Goal: Obtain resource: Obtain resource

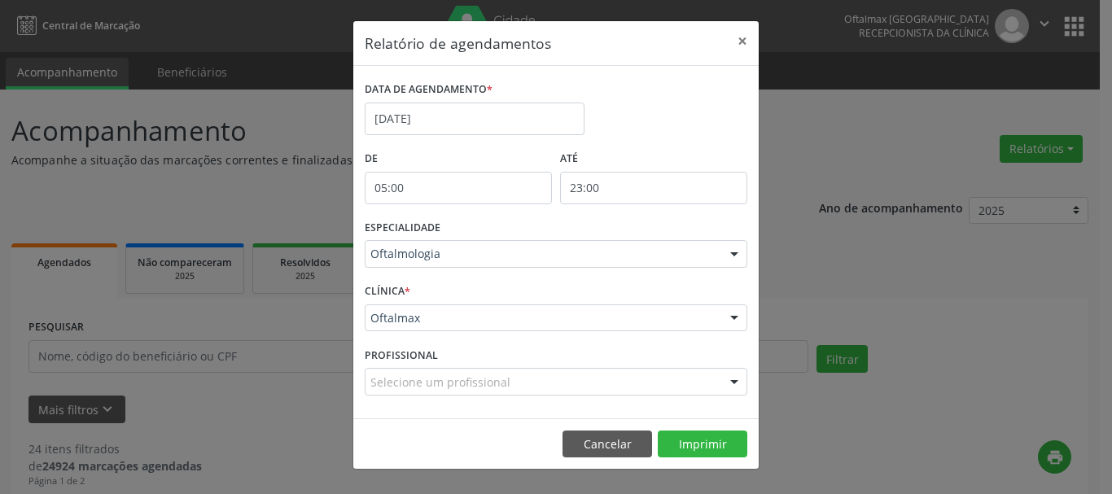
select select "8"
click at [742, 40] on button "×" at bounding box center [742, 41] width 33 height 40
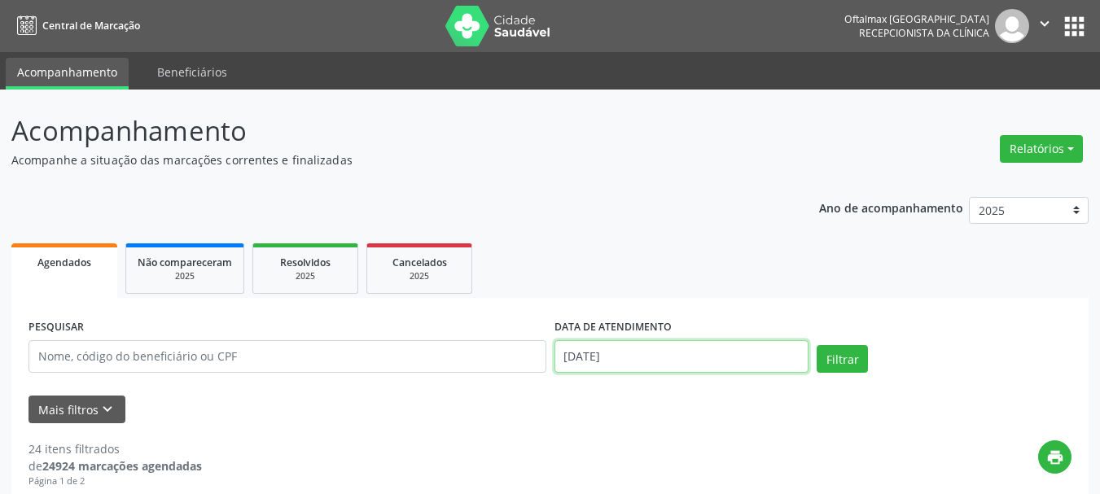
click at [678, 357] on input "[DATE]" at bounding box center [681, 356] width 255 height 33
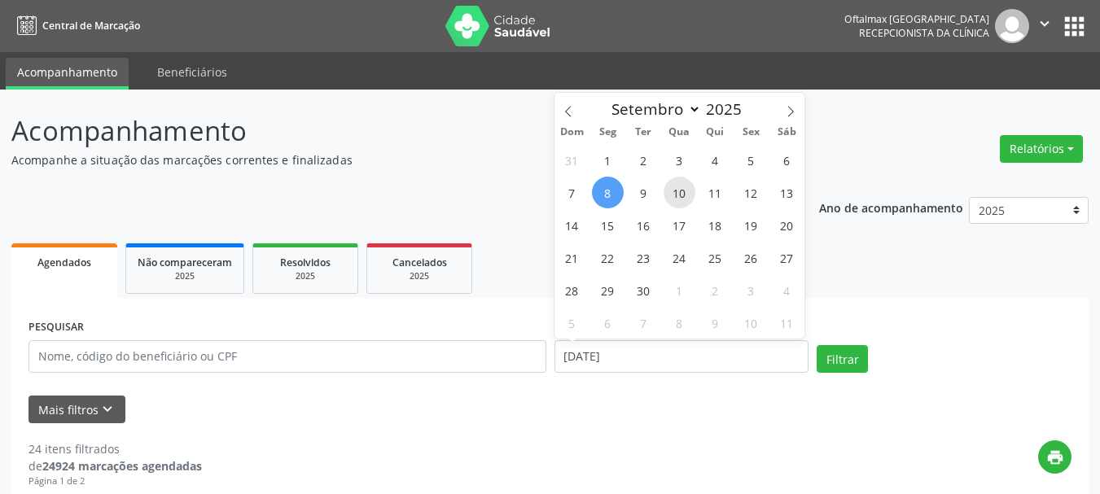
click at [676, 193] on span "10" at bounding box center [679, 193] width 32 height 32
type input "[DATE]"
click at [676, 193] on span "10" at bounding box center [679, 193] width 32 height 32
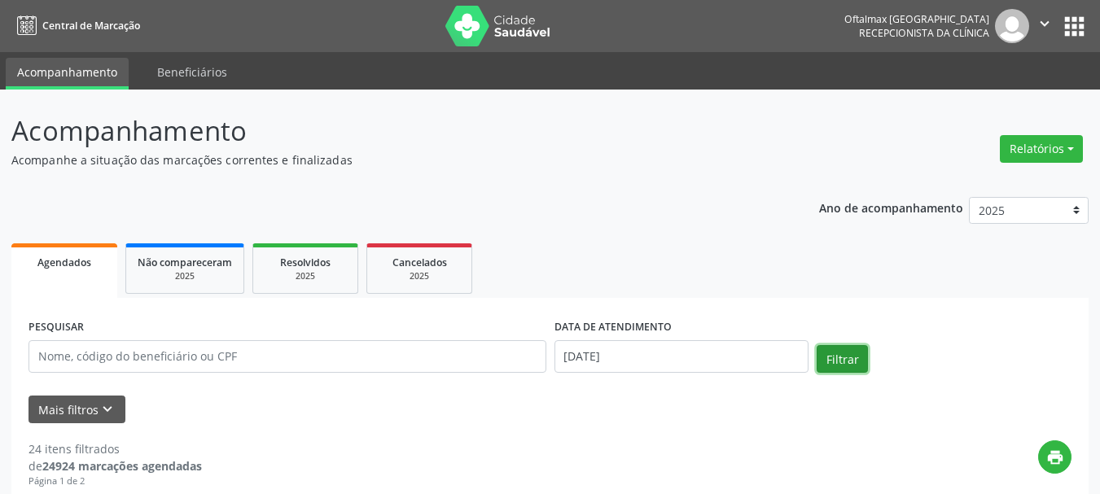
click at [843, 359] on button "Filtrar" at bounding box center [842, 359] width 51 height 28
click at [1068, 143] on button "Relatórios" at bounding box center [1041, 149] width 83 height 28
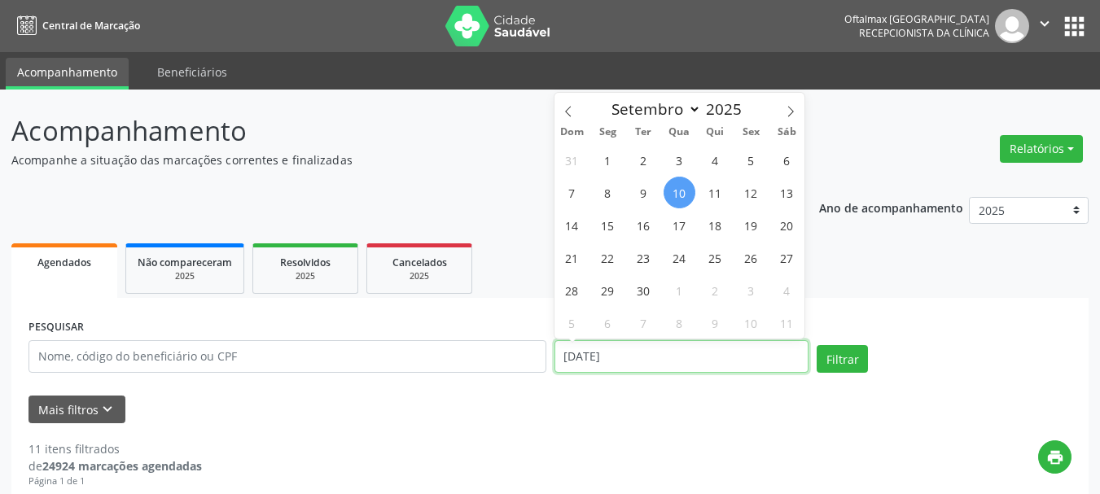
click at [637, 357] on input "[DATE]" at bounding box center [681, 356] width 255 height 33
click at [718, 157] on span "4" at bounding box center [715, 160] width 32 height 32
type input "04/09/2025"
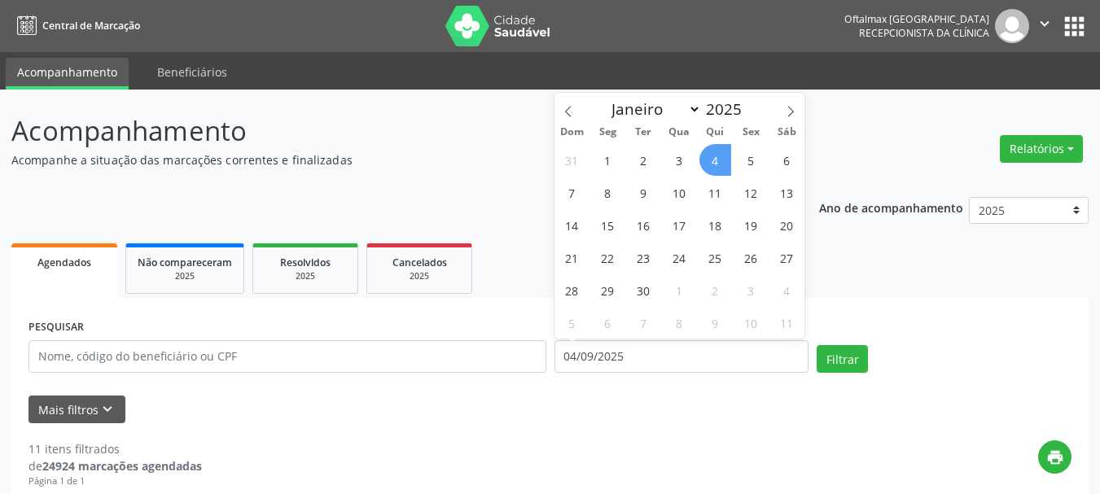
click at [717, 166] on span "4" at bounding box center [715, 160] width 32 height 32
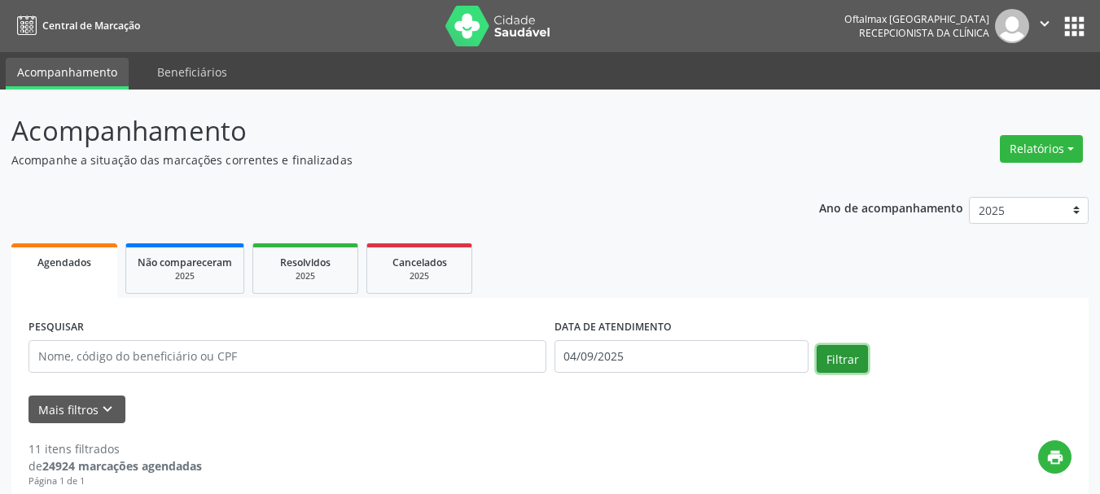
click at [854, 356] on button "Filtrar" at bounding box center [842, 359] width 51 height 28
click at [1068, 149] on button "Relatórios" at bounding box center [1041, 149] width 83 height 28
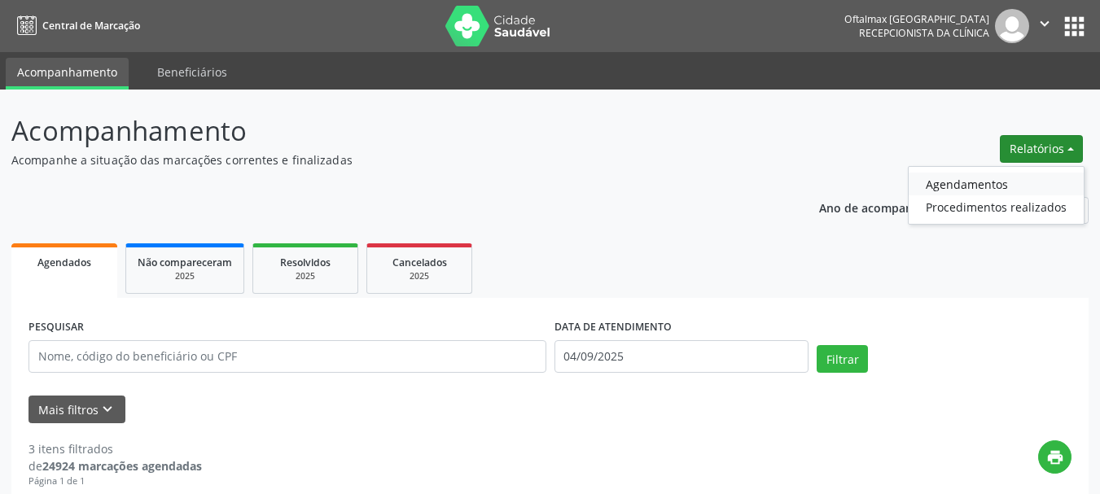
click at [948, 182] on link "Agendamentos" at bounding box center [996, 184] width 175 height 23
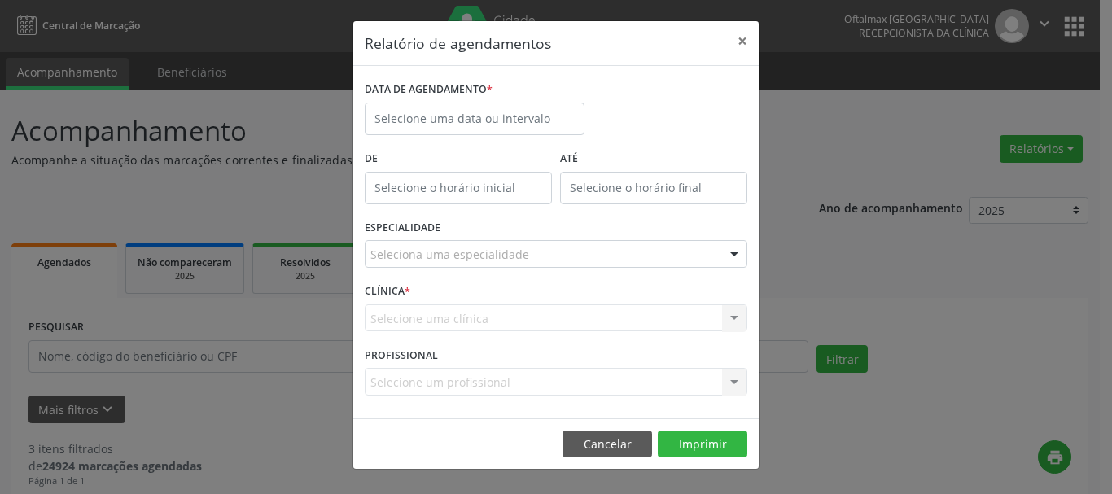
click at [891, 257] on div "Relatório de agendamentos × DATA DE AGENDAMENTO * De ATÉ ESPECIALIDADE Selecion…" at bounding box center [556, 247] width 1112 height 494
click at [588, 435] on button "Cancelar" at bounding box center [608, 445] width 90 height 28
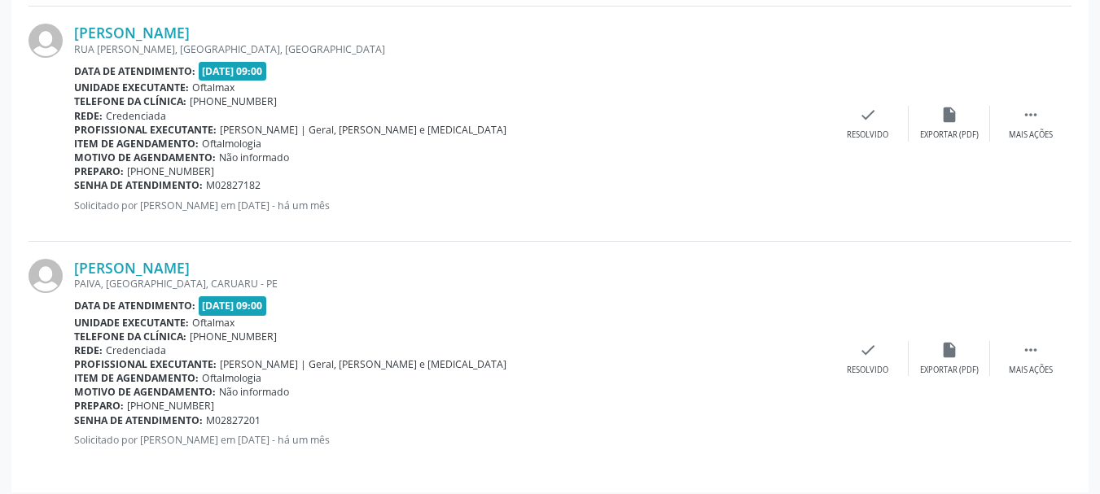
scroll to position [726, 0]
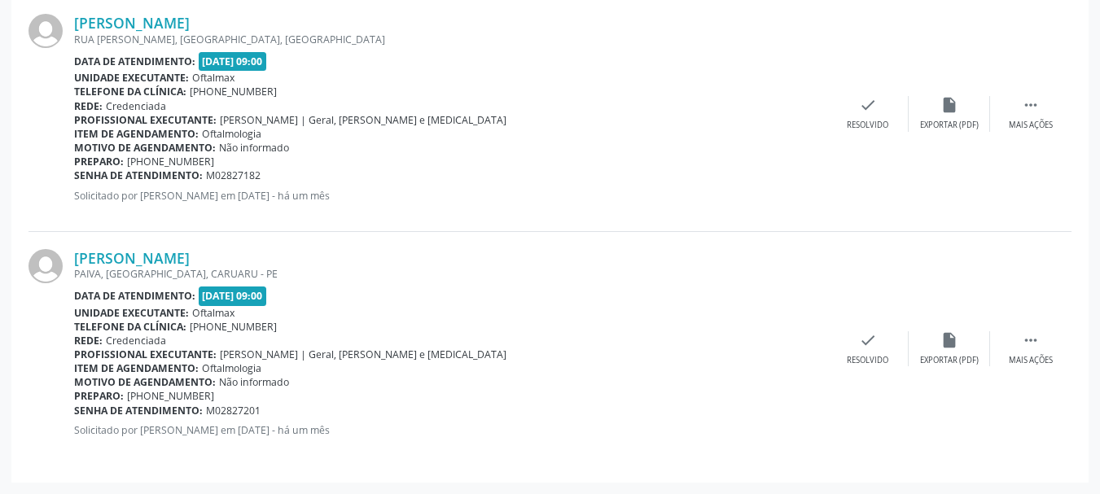
click at [171, 267] on div "PAIVA, [GEOGRAPHIC_DATA], CARUARU - PE" at bounding box center [450, 274] width 753 height 14
click at [176, 261] on link "[PERSON_NAME]" at bounding box center [132, 258] width 116 height 18
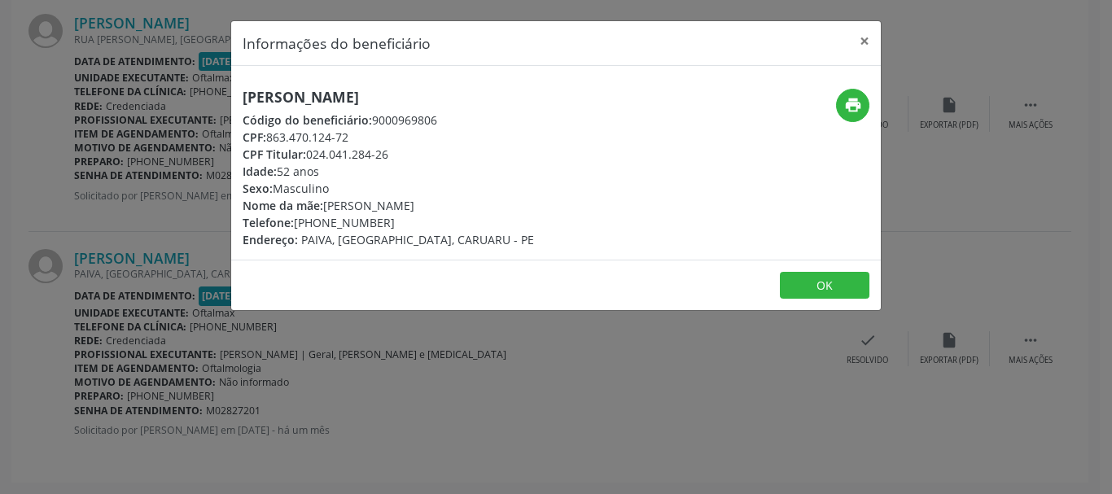
drag, startPoint x: 269, startPoint y: 138, endPoint x: 357, endPoint y: 137, distance: 87.9
click at [357, 137] on div "CPF: 863.470.124-72" at bounding box center [388, 137] width 291 height 17
copy div "863.470.124-72"
click at [860, 38] on button "×" at bounding box center [864, 41] width 33 height 40
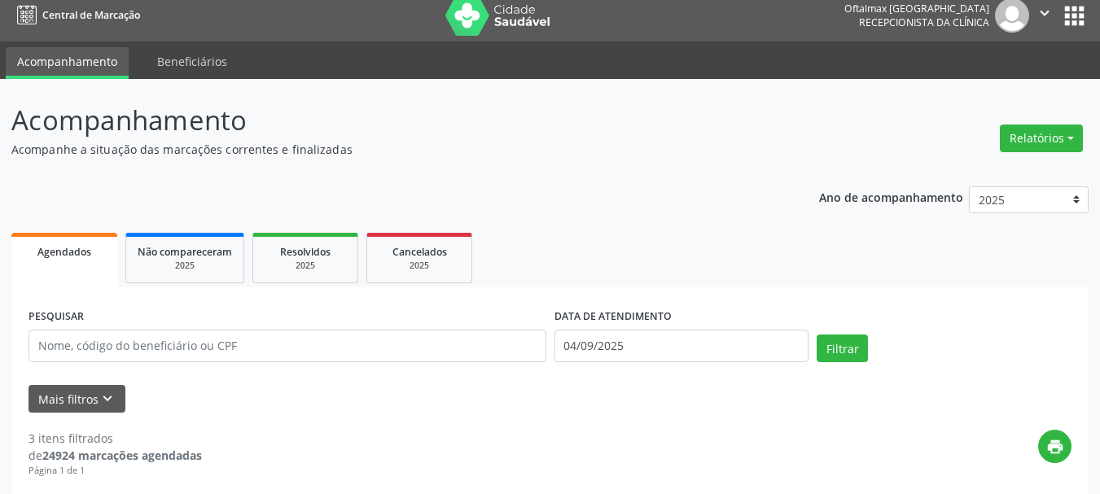
scroll to position [0, 0]
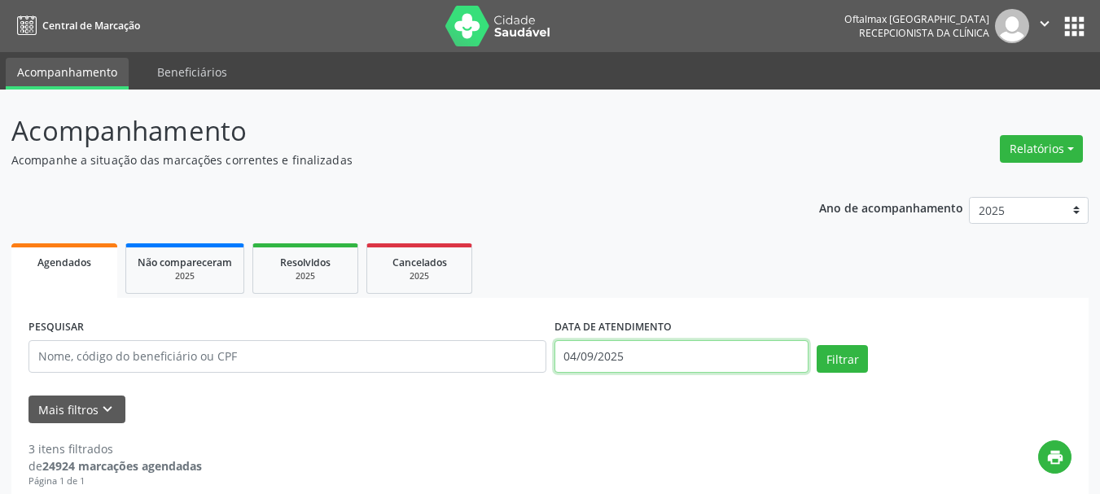
click at [758, 353] on input "04/09/2025" at bounding box center [681, 356] width 255 height 33
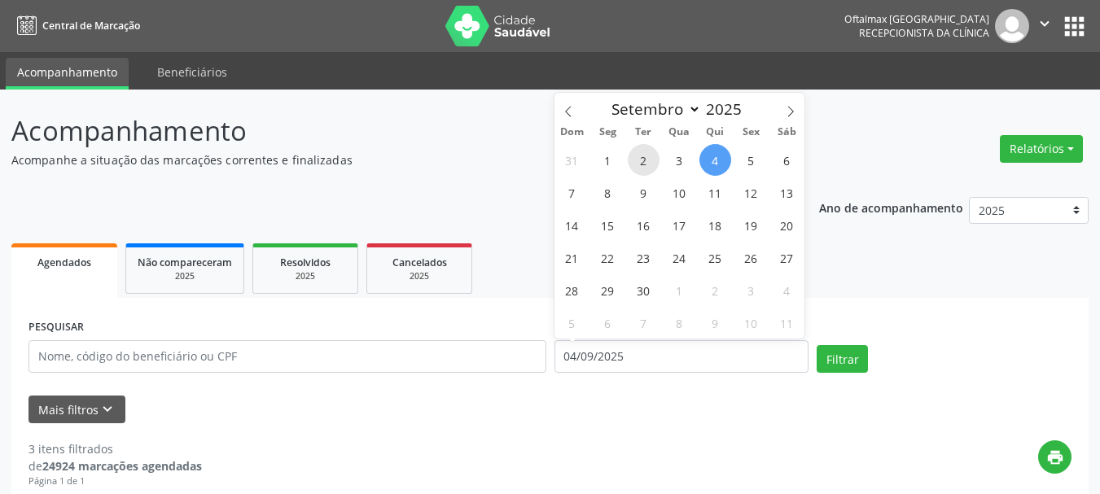
click at [643, 159] on span "2" at bounding box center [644, 160] width 32 height 32
type input "[DATE]"
click at [642, 159] on span "2" at bounding box center [644, 160] width 32 height 32
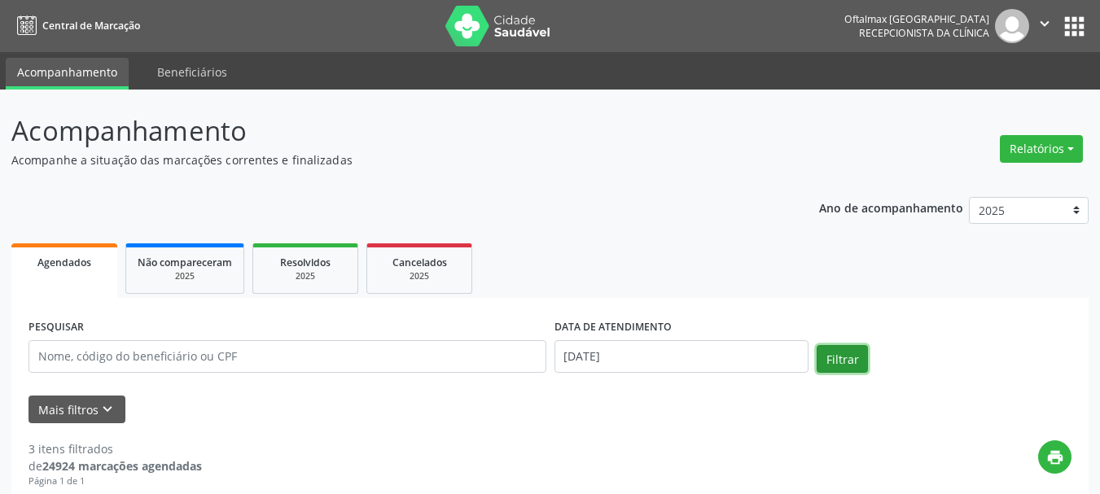
click at [842, 355] on button "Filtrar" at bounding box center [842, 359] width 51 height 28
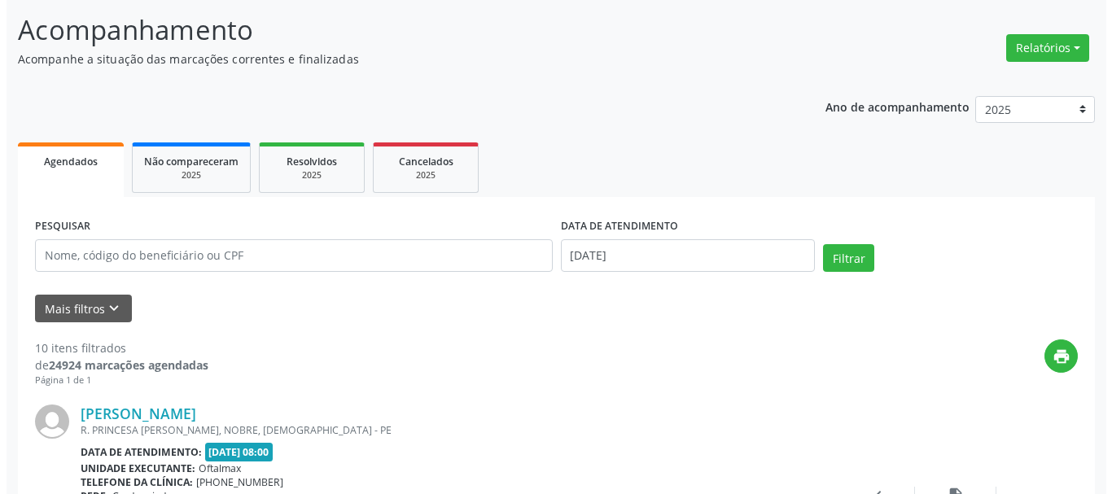
scroll to position [81, 0]
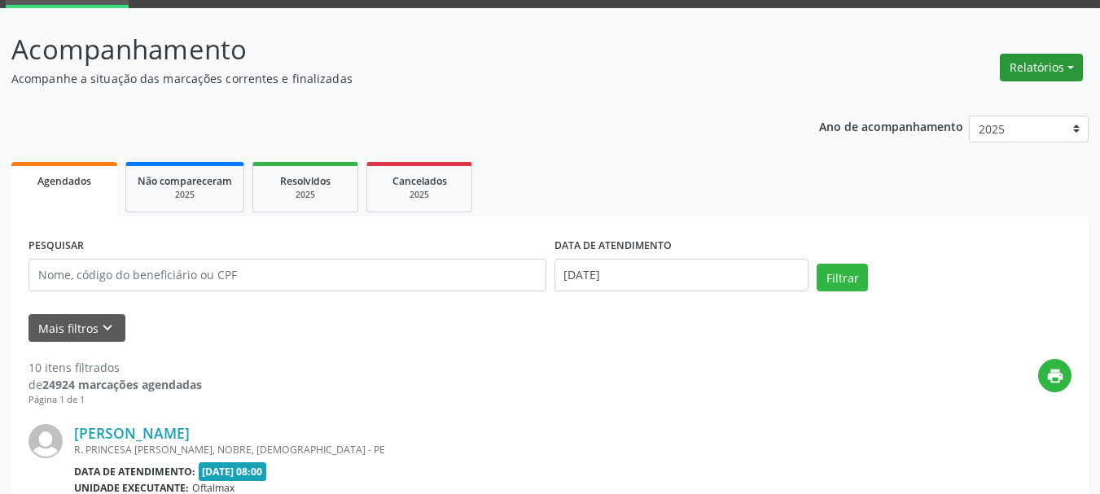
click at [1069, 68] on button "Relatórios" at bounding box center [1041, 68] width 83 height 28
click at [964, 103] on link "Agendamentos" at bounding box center [996, 102] width 175 height 23
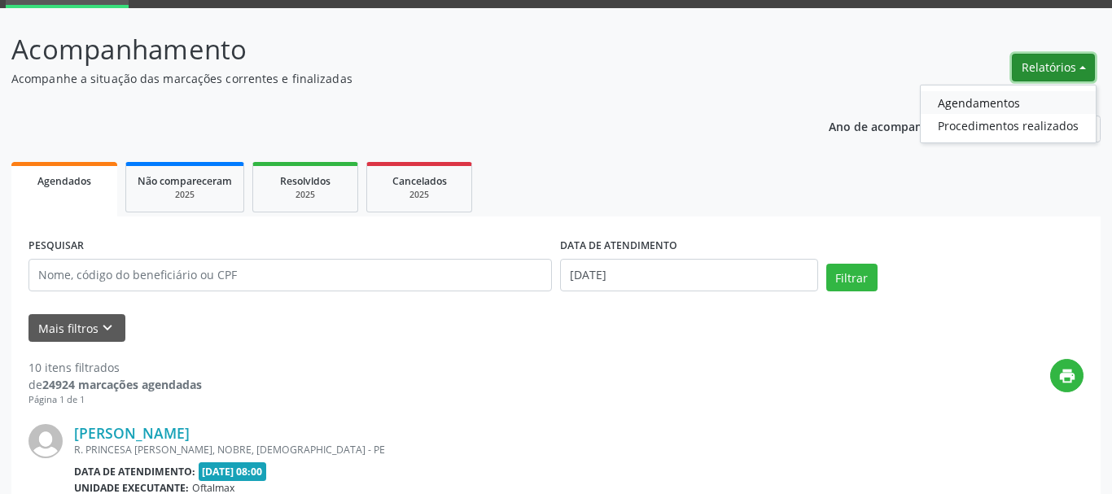
select select "7"
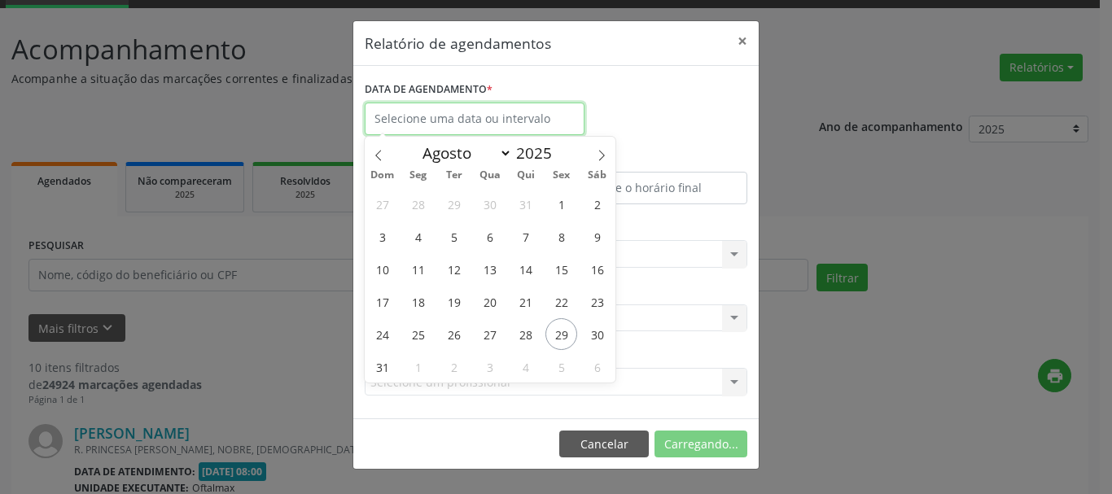
click at [449, 119] on input "text" at bounding box center [475, 119] width 220 height 33
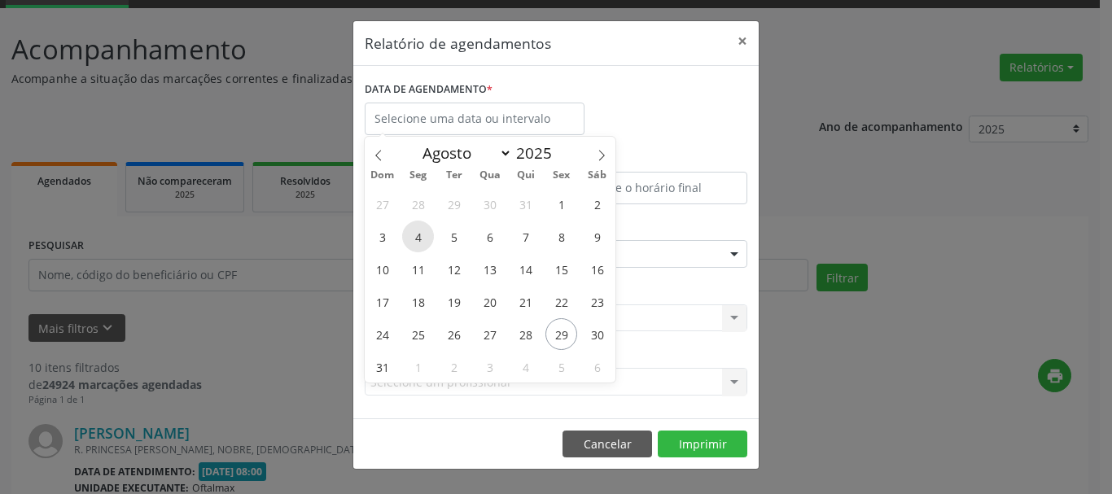
click at [419, 238] on span "4" at bounding box center [418, 237] width 32 height 32
type input "[DATE]"
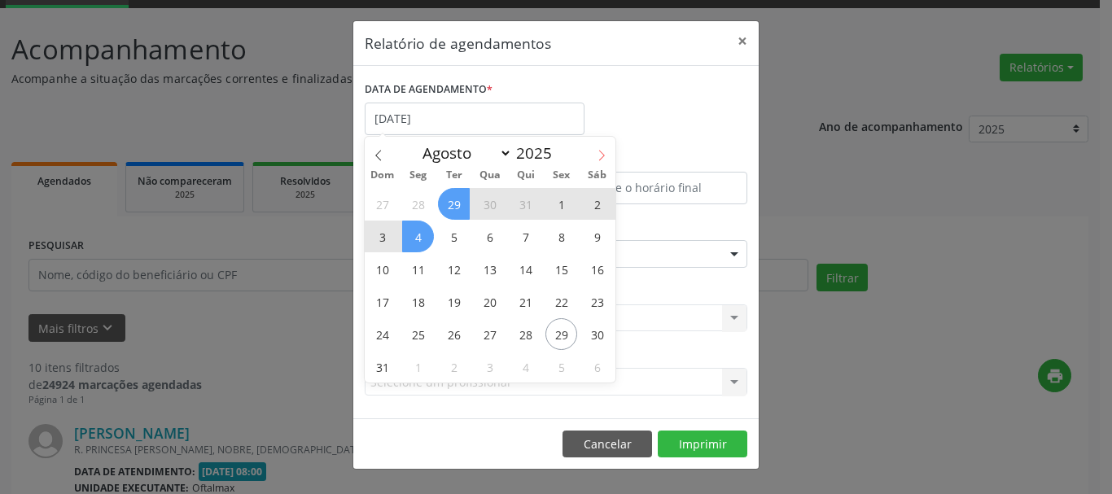
click at [598, 156] on icon at bounding box center [601, 155] width 11 height 11
select select "8"
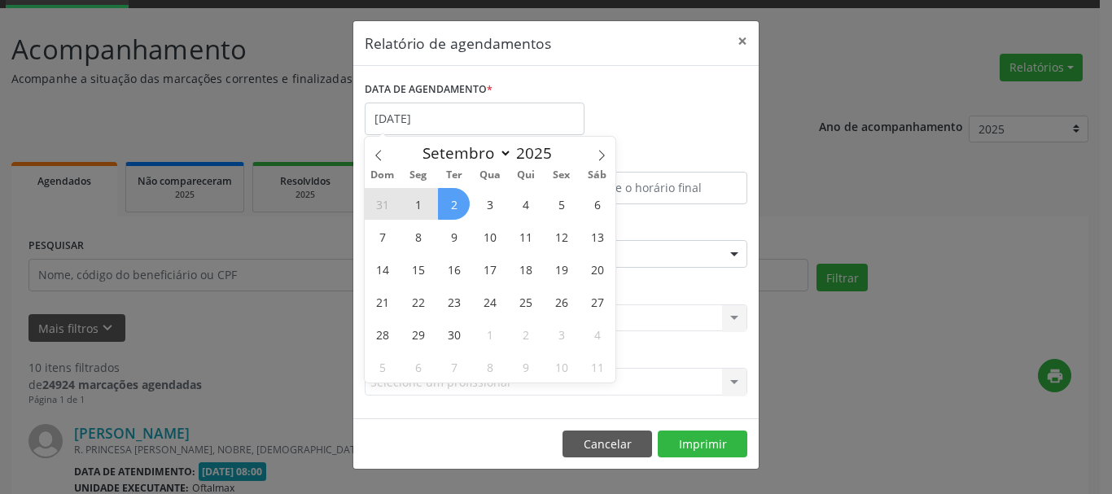
click at [452, 208] on span "2" at bounding box center [454, 204] width 32 height 32
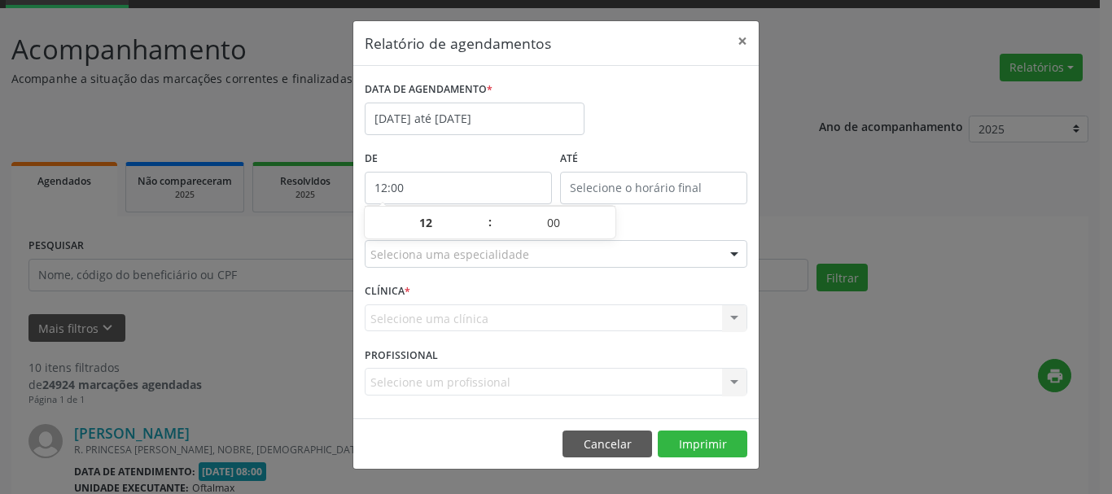
click at [471, 181] on input "12:00" at bounding box center [458, 188] width 187 height 33
click at [484, 216] on span at bounding box center [481, 215] width 11 height 16
type input "13:00"
type input "13"
click at [484, 215] on span at bounding box center [481, 215] width 11 height 16
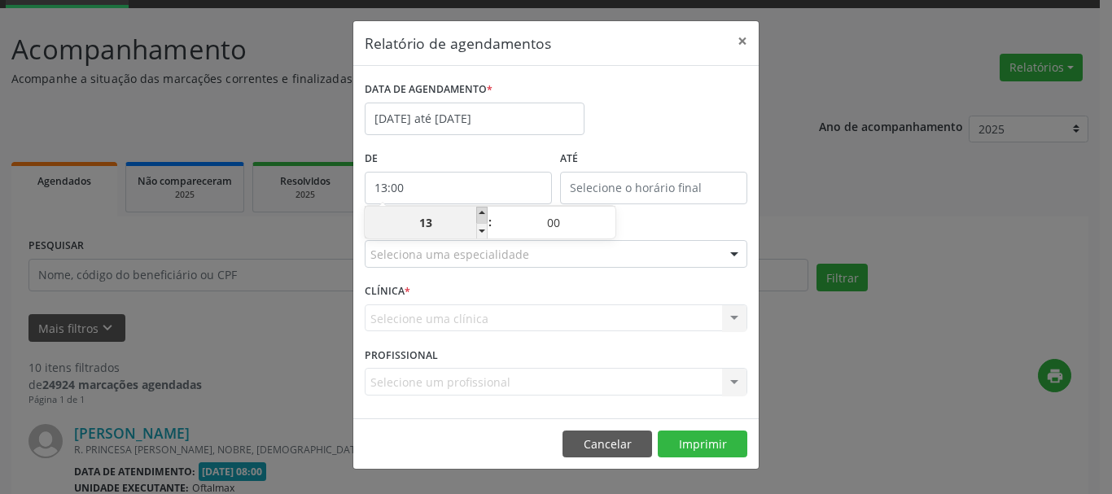
type input "14:00"
type input "14"
click at [480, 212] on span at bounding box center [481, 215] width 11 height 16
type input "15:00"
type input "15"
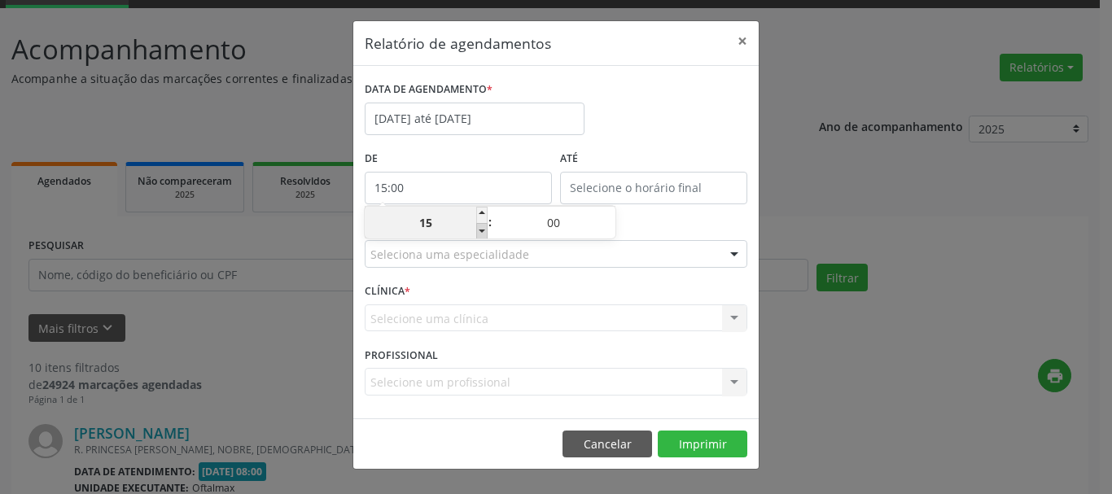
click at [483, 224] on span at bounding box center [481, 231] width 11 height 16
type input "14:00"
type input "14"
click at [483, 224] on span at bounding box center [481, 231] width 11 height 16
type input "13:00"
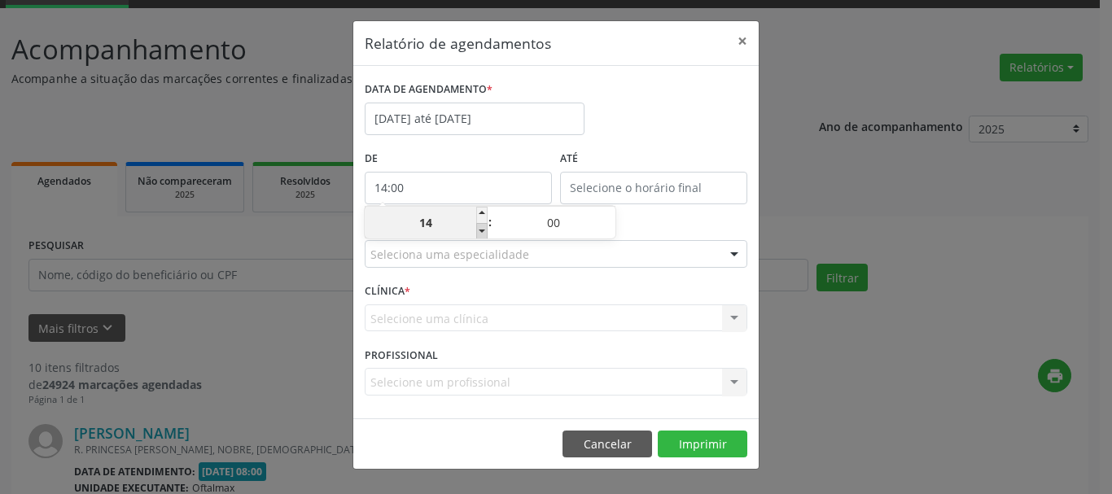
type input "13"
click at [483, 227] on span at bounding box center [481, 231] width 11 height 16
type input "12:00"
type input "12"
click at [483, 227] on span at bounding box center [481, 231] width 11 height 16
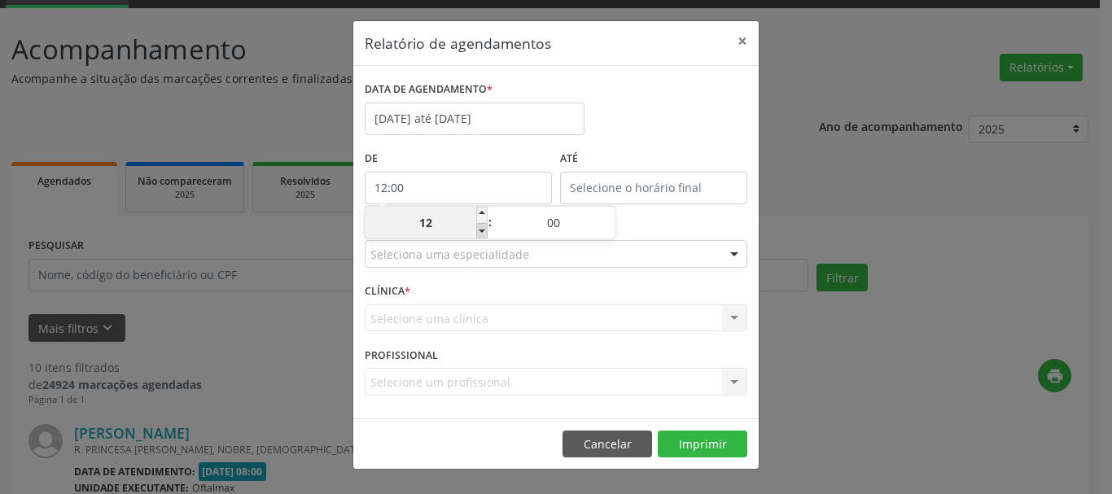
type input "11:00"
type input "11"
click at [483, 227] on span at bounding box center [481, 231] width 11 height 16
type input "10:00"
type input "10"
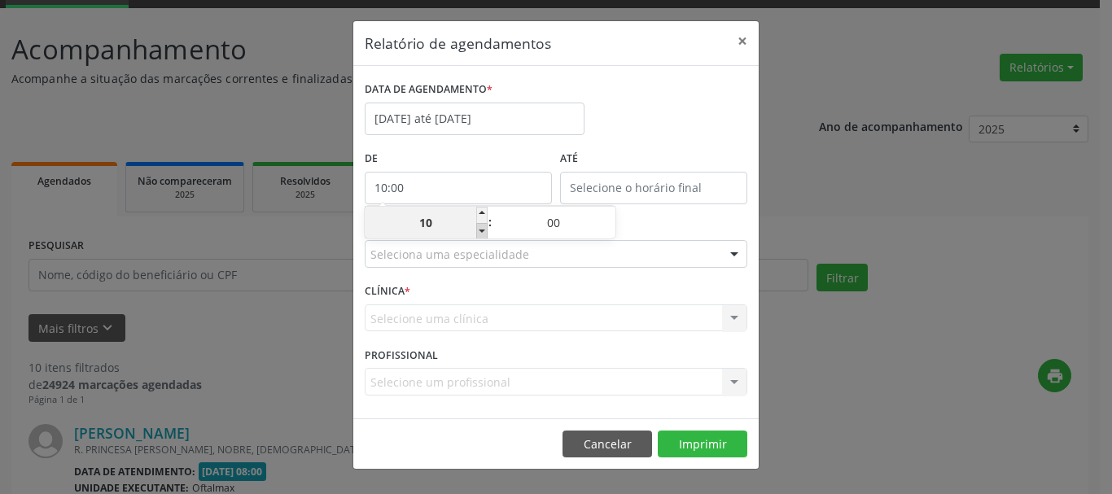
click at [483, 227] on span at bounding box center [481, 231] width 11 height 16
type input "09:00"
type input "09"
click at [483, 227] on span at bounding box center [481, 231] width 11 height 16
type input "08:00"
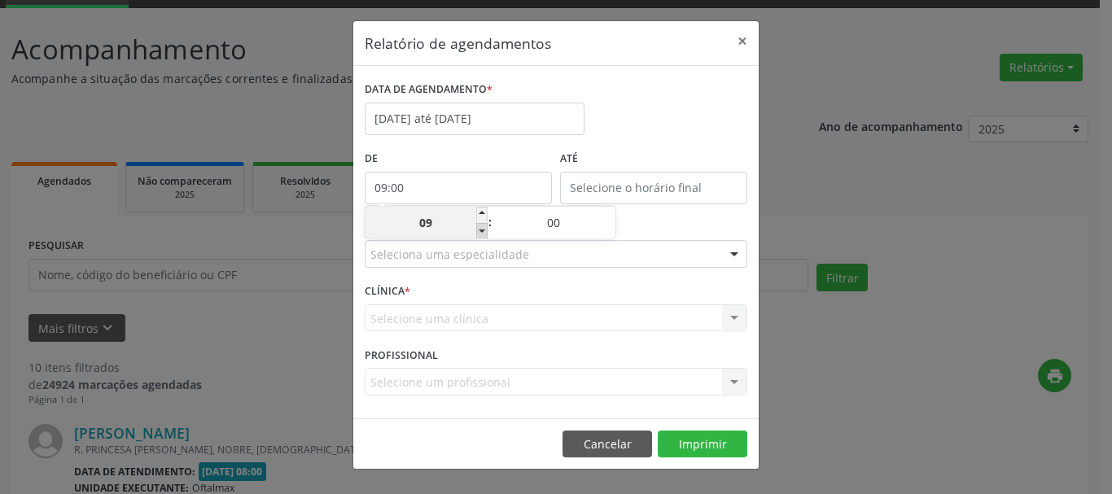
type input "08"
click at [483, 227] on span at bounding box center [481, 231] width 11 height 16
type input "07:00"
type input "07"
click at [610, 212] on span at bounding box center [609, 215] width 11 height 16
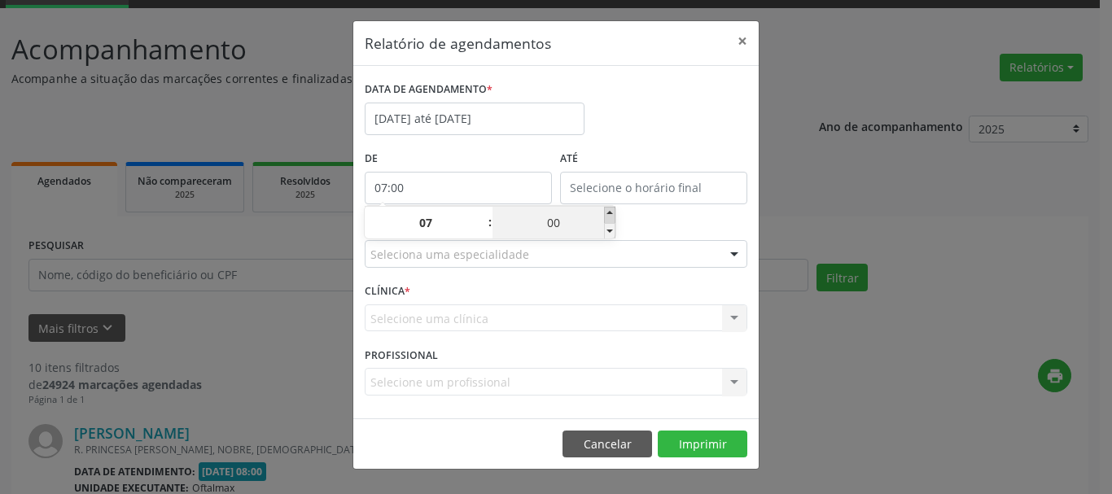
type input "07:05"
type input "05"
click at [609, 212] on span at bounding box center [609, 215] width 11 height 16
type input "07:10"
type input "10"
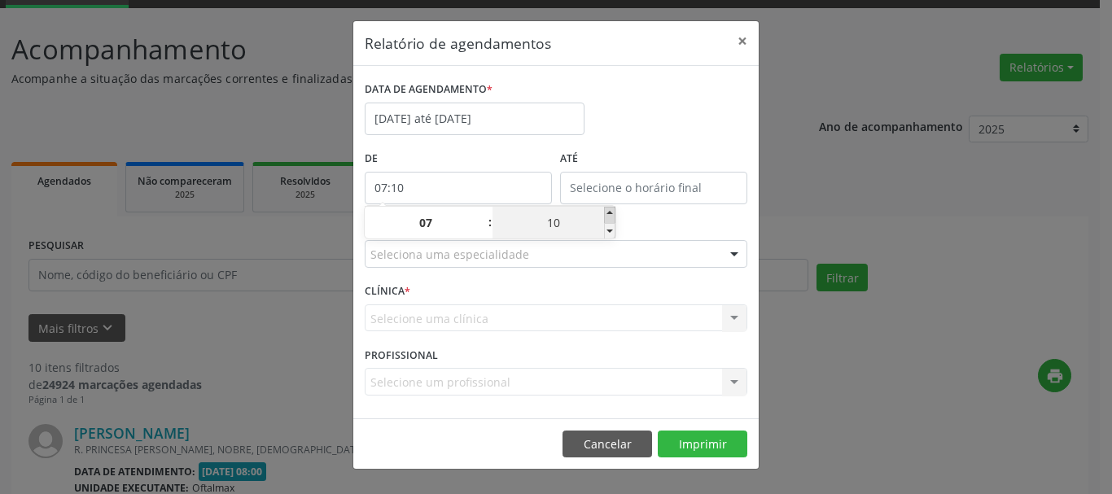
click at [609, 212] on span at bounding box center [609, 215] width 11 height 16
type input "07:15"
type input "15"
click at [609, 212] on span at bounding box center [609, 215] width 11 height 16
type input "07:20"
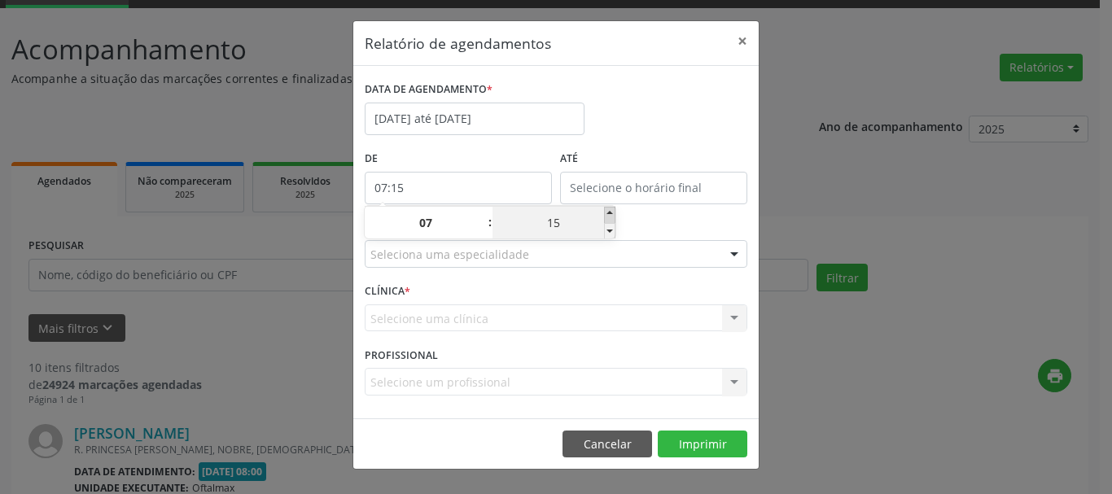
type input "20"
click at [609, 212] on span at bounding box center [609, 215] width 11 height 16
type input "07:25"
type input "25"
click at [609, 212] on span at bounding box center [609, 215] width 11 height 16
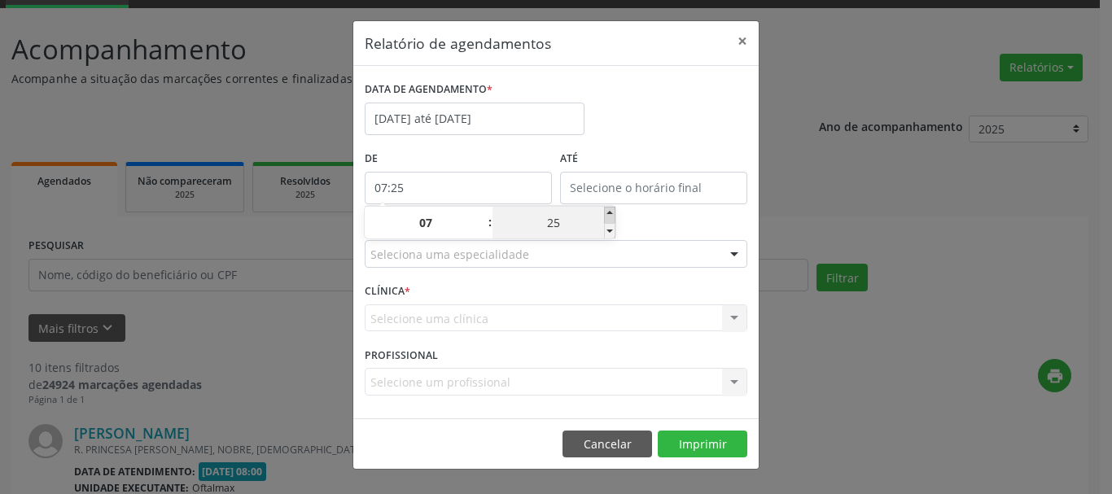
type input "07:30"
type input "30"
click at [615, 188] on input "12:00" at bounding box center [653, 188] width 187 height 33
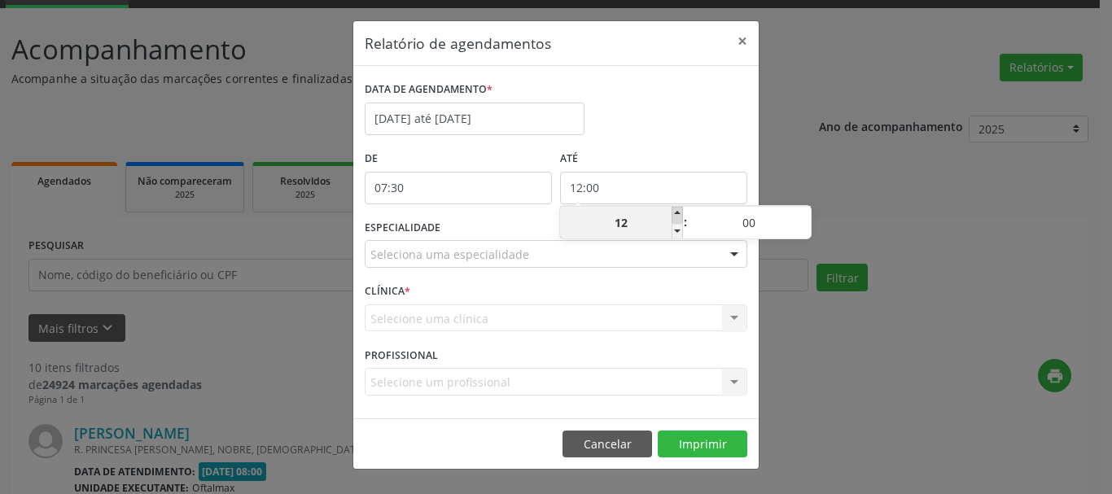
click at [672, 214] on span at bounding box center [677, 215] width 11 height 16
type input "13:00"
type input "13"
click at [672, 214] on span at bounding box center [677, 215] width 11 height 16
type input "14:00"
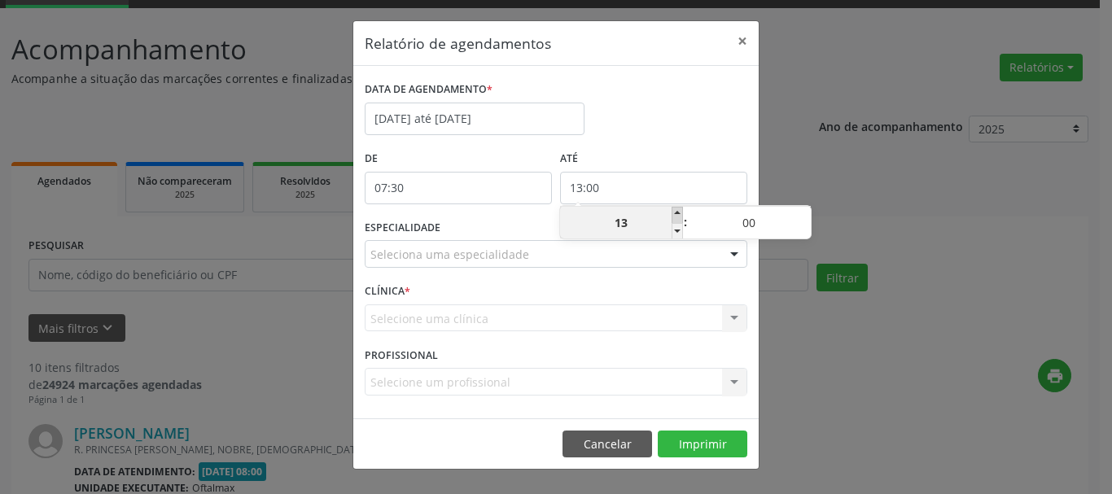
type input "14"
click at [676, 208] on span at bounding box center [677, 215] width 11 height 16
type input "15:00"
type input "15"
click at [677, 208] on span at bounding box center [677, 215] width 11 height 16
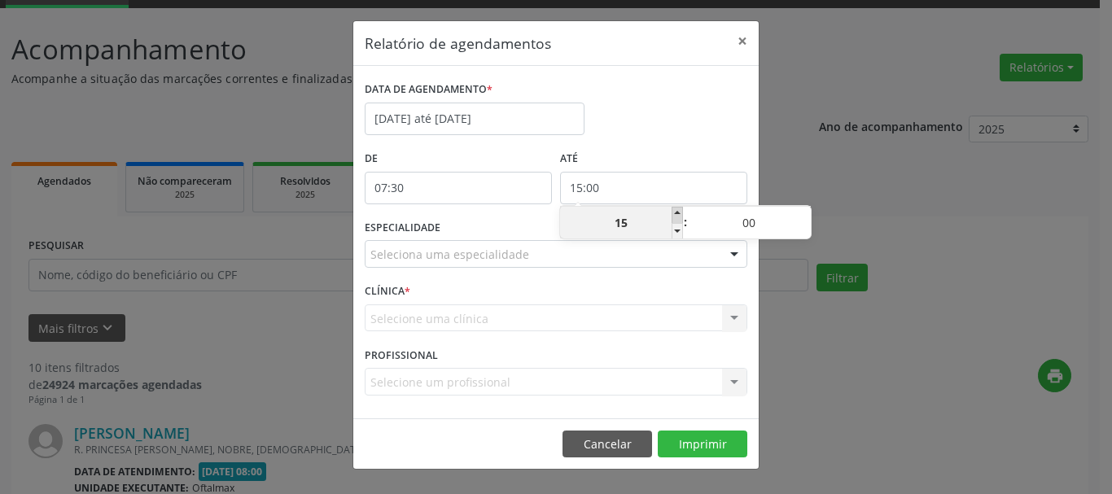
type input "16:00"
type input "16"
click at [677, 208] on span at bounding box center [677, 215] width 11 height 16
type input "17:00"
type input "17"
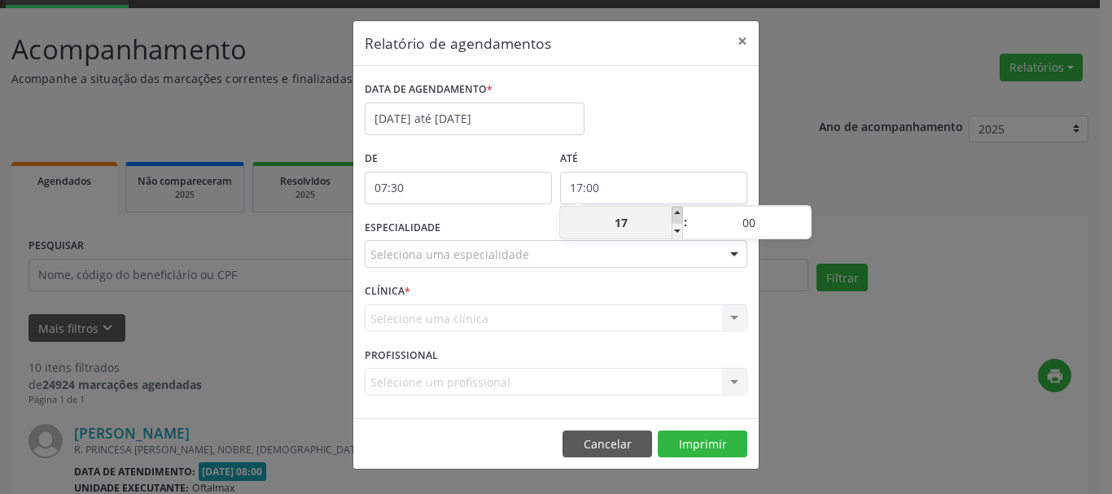
click at [677, 208] on span at bounding box center [677, 215] width 11 height 16
type input "18:00"
type input "18"
click at [677, 208] on span at bounding box center [677, 215] width 11 height 16
type input "19:00"
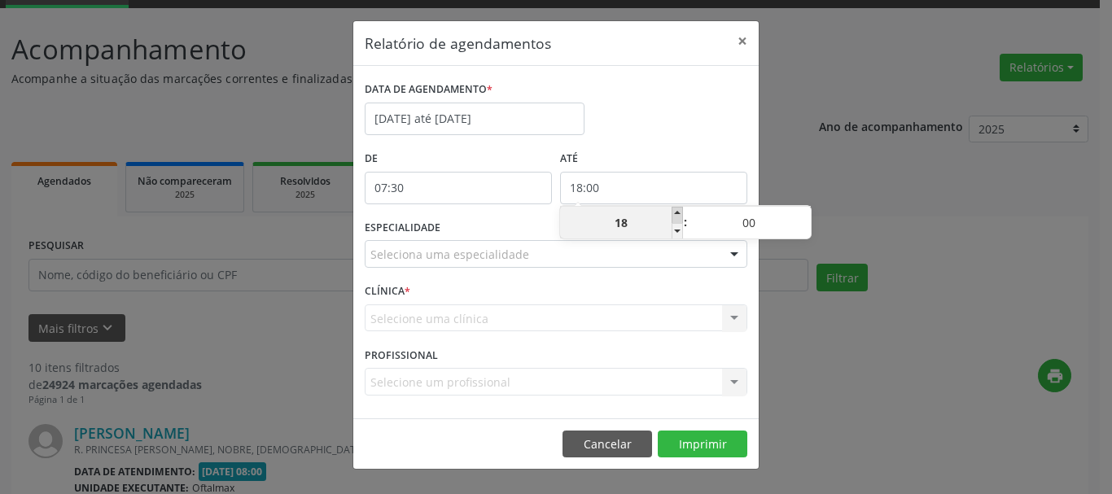
type input "19"
click at [677, 208] on span at bounding box center [677, 215] width 11 height 16
type input "20:00"
type input "20"
click at [677, 208] on span at bounding box center [677, 215] width 11 height 16
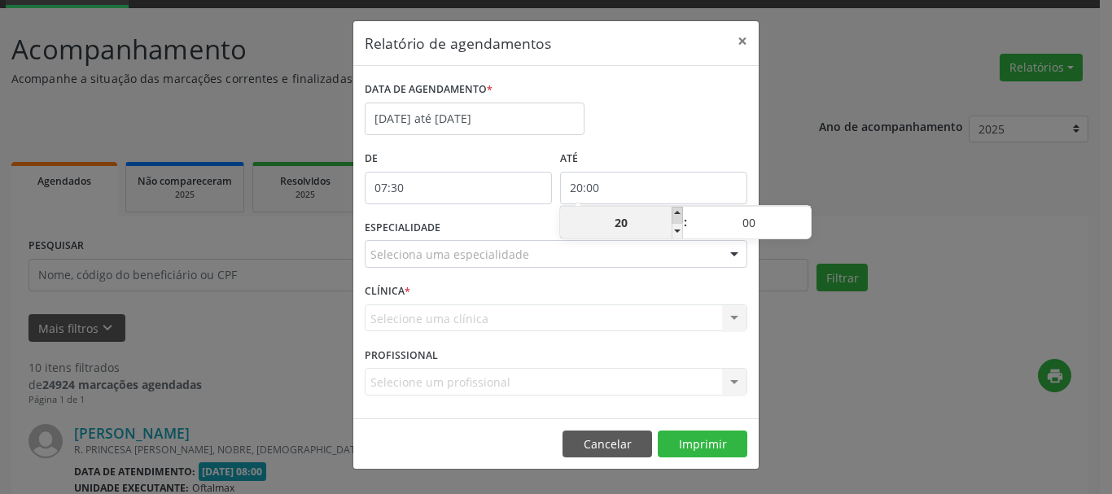
type input "21:00"
type input "21"
click at [677, 208] on span at bounding box center [677, 215] width 11 height 16
type input "22:00"
type input "22"
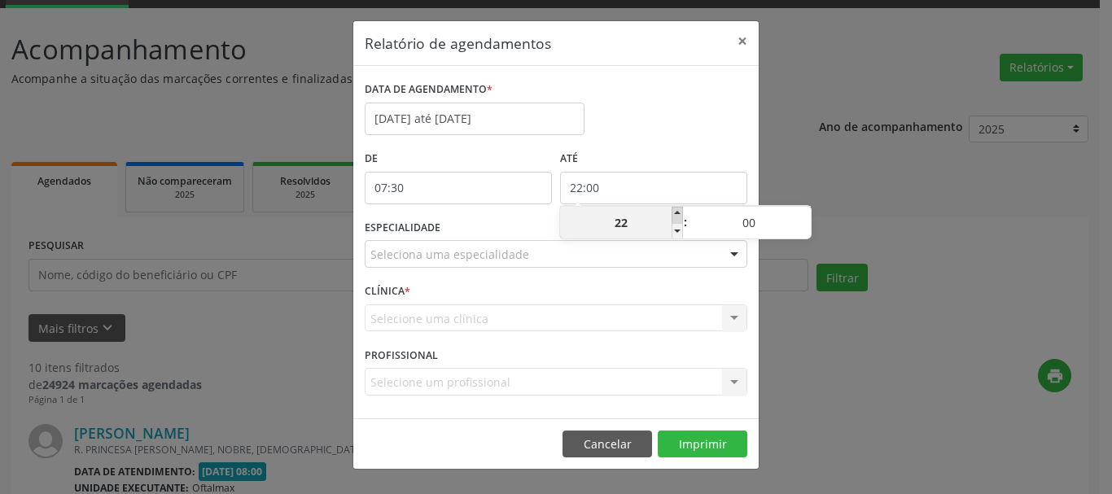
click at [677, 210] on span at bounding box center [677, 215] width 11 height 16
type input "23:00"
type input "23"
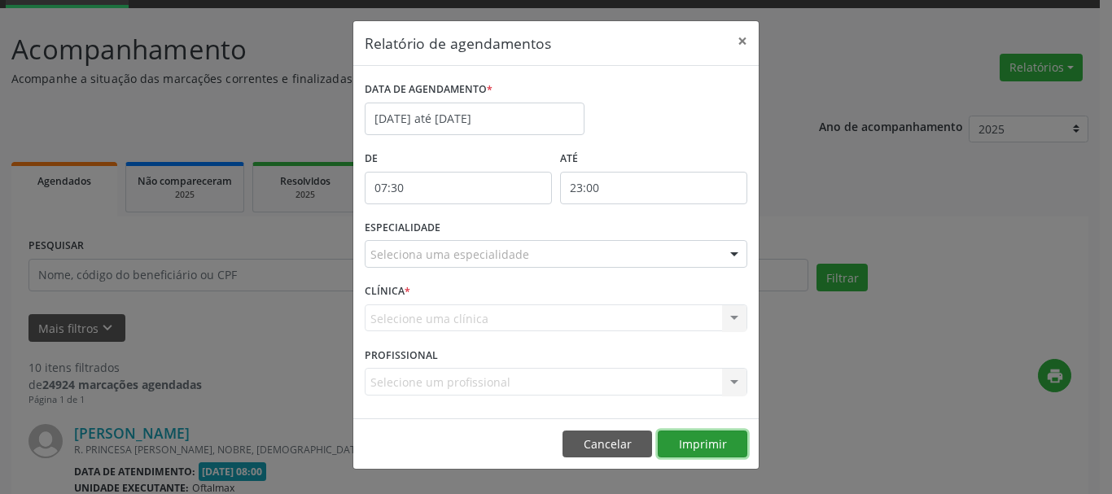
click at [707, 437] on button "Imprimir" at bounding box center [703, 445] width 90 height 28
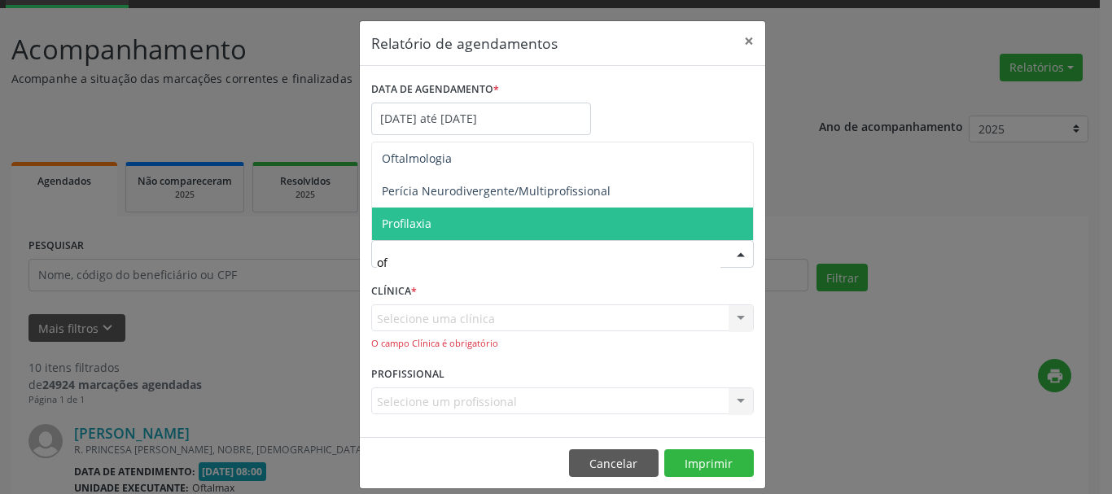
type input "of"
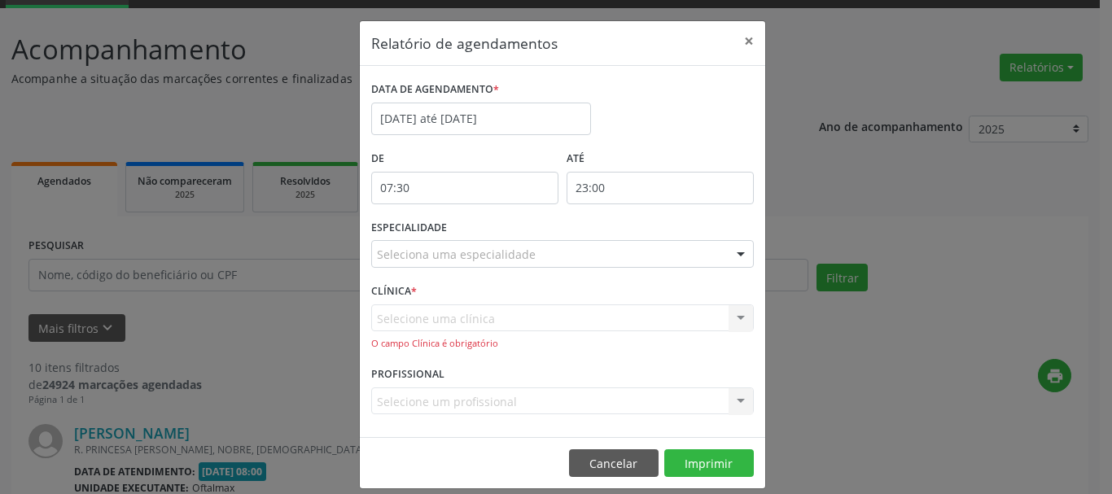
click at [851, 196] on div "Relatório de agendamentos × DATA DE AGENDAMENTO * [DATE] até [DATE] De 07:30 AT…" at bounding box center [556, 247] width 1112 height 494
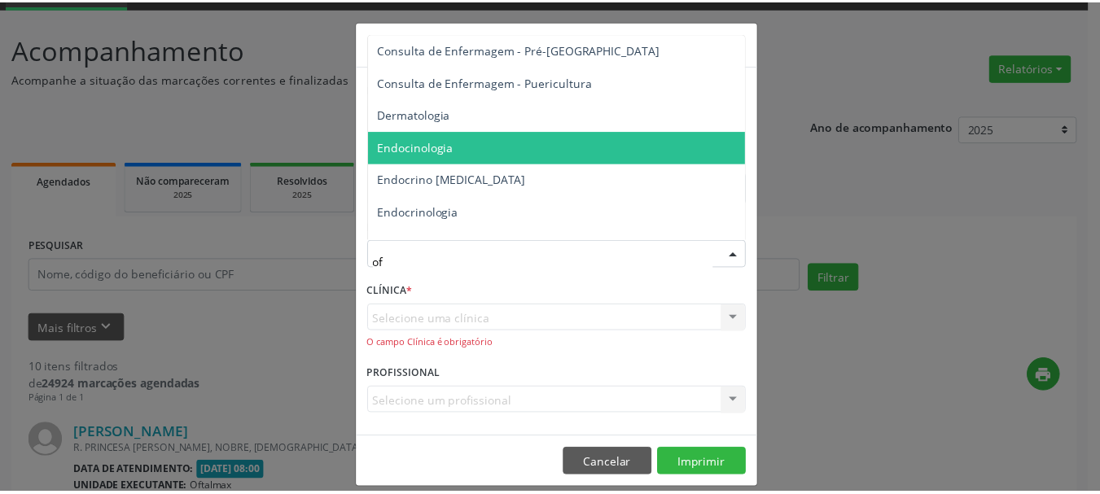
scroll to position [0, 0]
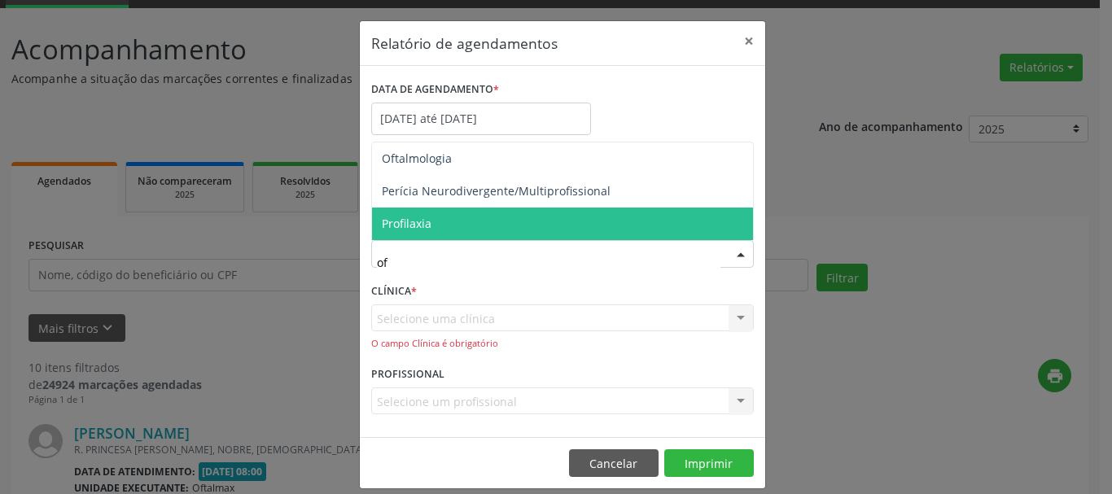
type input "oft"
click at [446, 221] on span "Oftalmologia" at bounding box center [562, 224] width 381 height 33
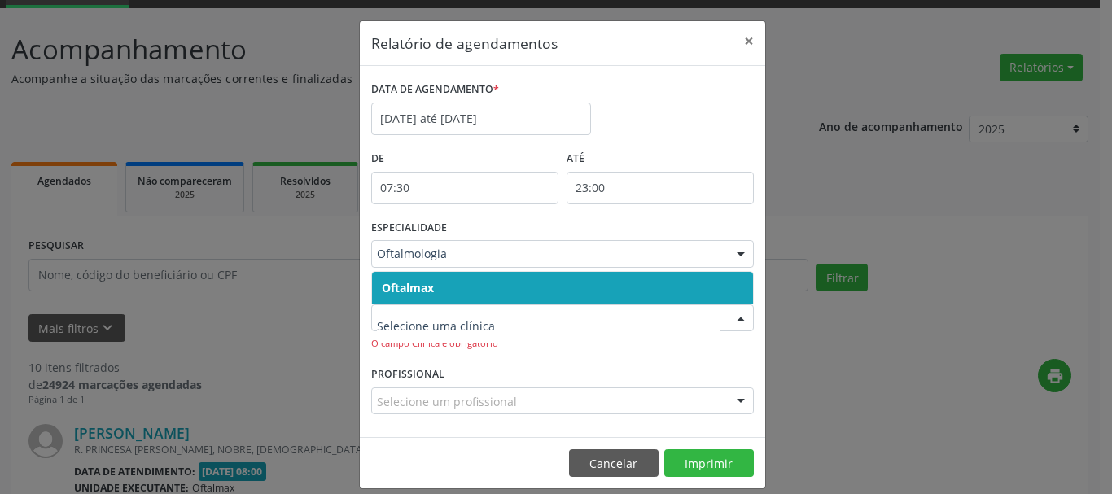
click at [430, 330] on input "text" at bounding box center [549, 326] width 344 height 33
click at [568, 374] on div "PROFISSIONAL Selecione um profissional Nenhum resultado encontrado para: " " Nã…" at bounding box center [562, 394] width 391 height 64
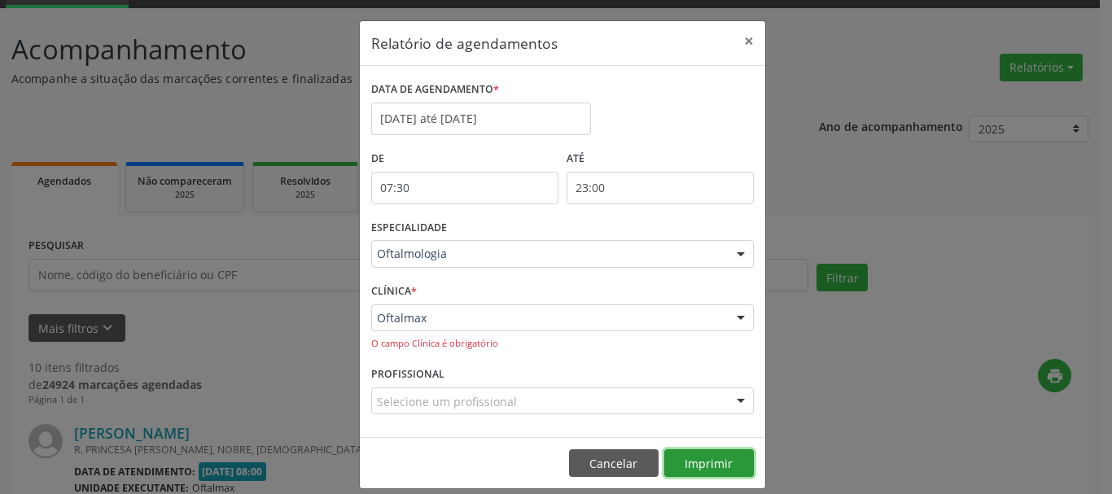
click at [707, 458] on button "Imprimir" at bounding box center [709, 463] width 90 height 28
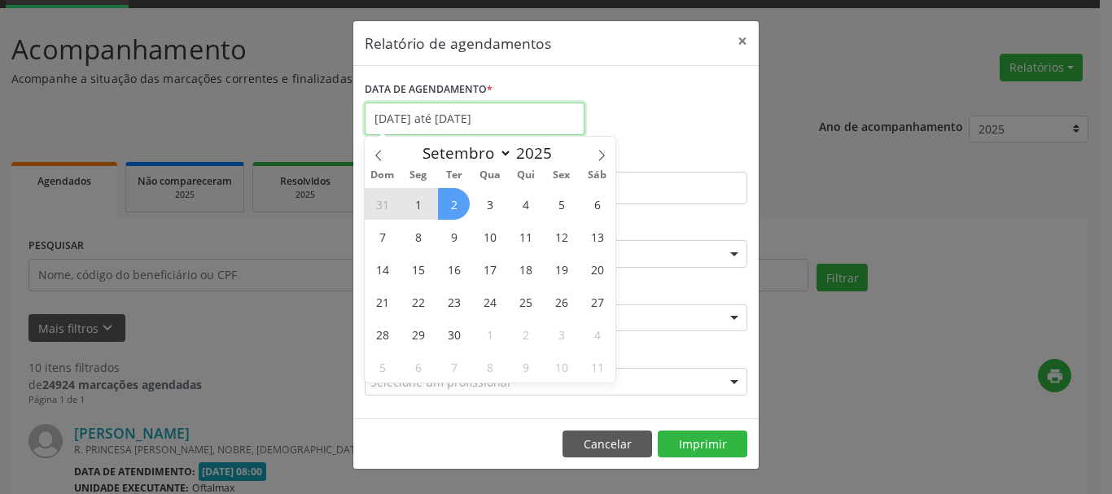
click at [506, 121] on input "[DATE] até [DATE]" at bounding box center [475, 119] width 220 height 33
click at [515, 210] on span "4" at bounding box center [526, 204] width 32 height 32
type input "04/09/2025"
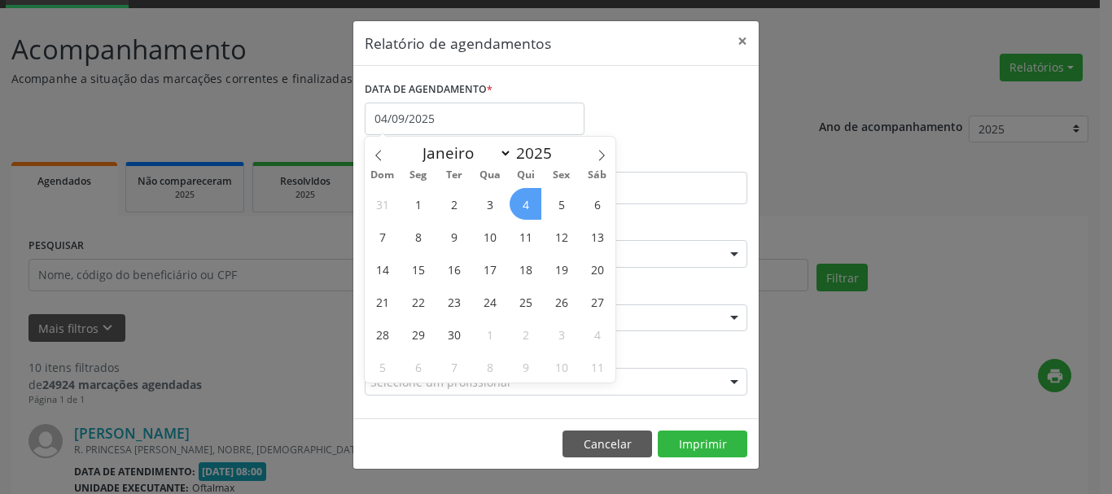
click at [521, 204] on span "4" at bounding box center [526, 204] width 32 height 32
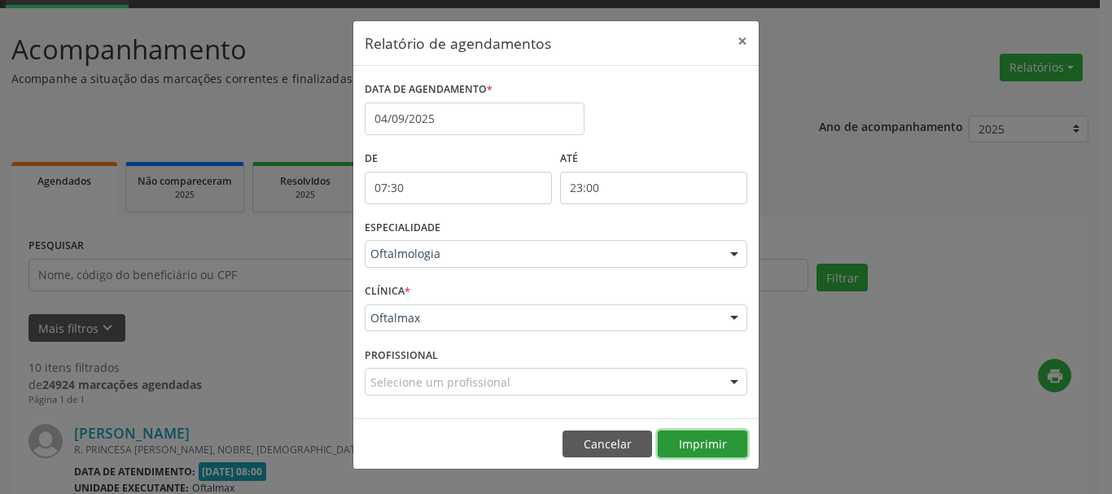
click at [694, 447] on button "Imprimir" at bounding box center [703, 445] width 90 height 28
click at [700, 446] on button "Imprimir" at bounding box center [703, 445] width 90 height 28
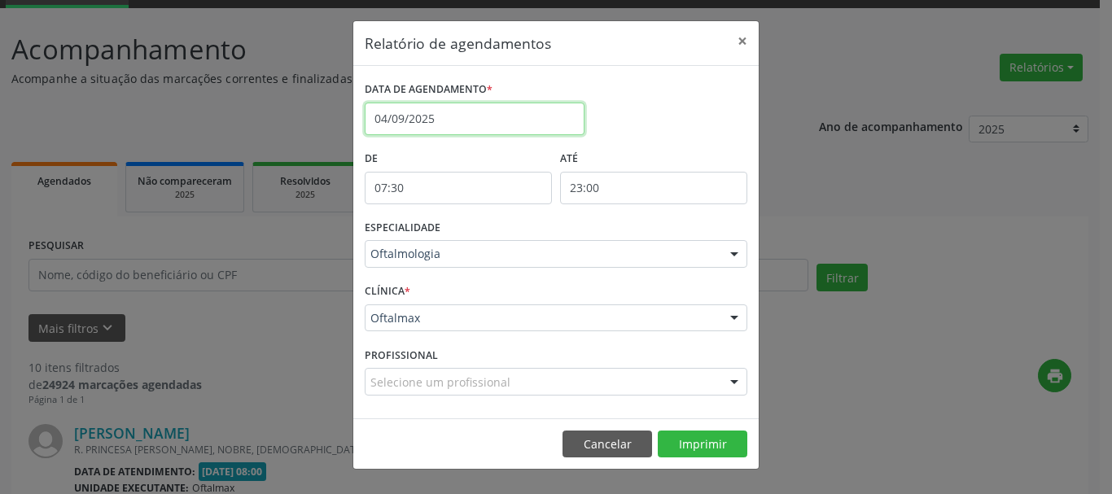
click at [467, 111] on input "04/09/2025" at bounding box center [475, 119] width 220 height 33
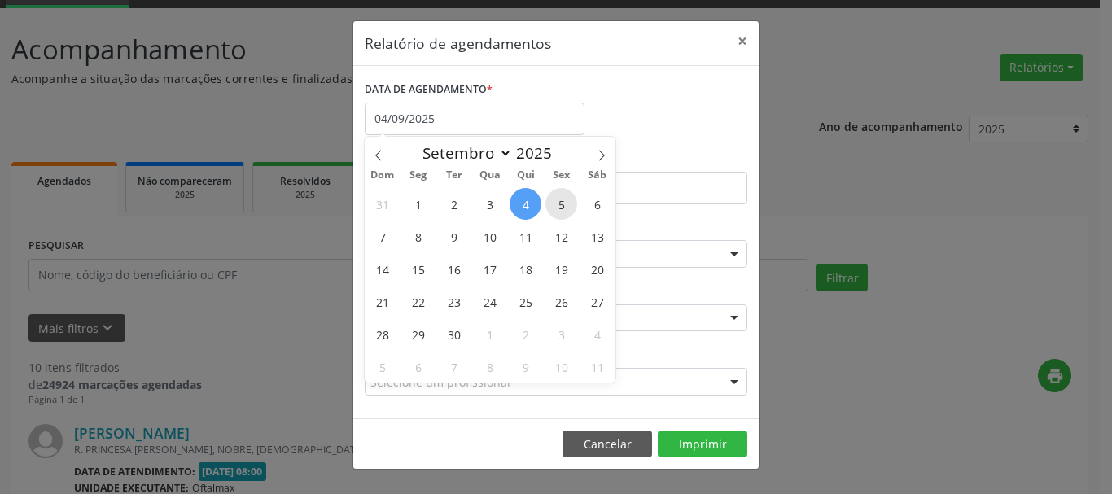
click at [562, 204] on span "5" at bounding box center [561, 204] width 32 height 32
type input "05/09/2025"
click at [562, 204] on span "5" at bounding box center [561, 204] width 32 height 32
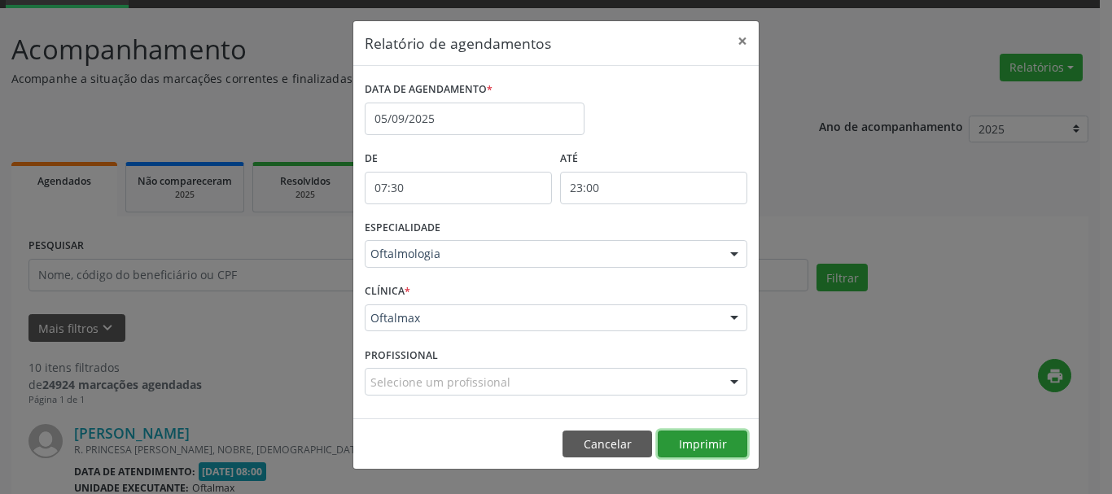
click at [701, 444] on button "Imprimir" at bounding box center [703, 445] width 90 height 28
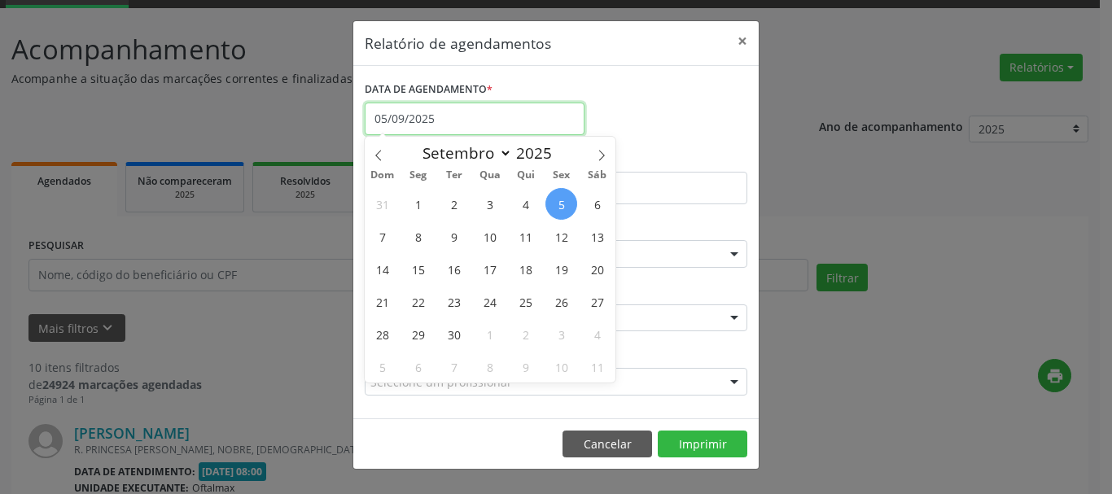
click at [476, 116] on input "05/09/2025" at bounding box center [475, 119] width 220 height 33
click at [485, 204] on span "3" at bounding box center [490, 204] width 32 height 32
type input "[DATE]"
click at [485, 204] on span "3" at bounding box center [490, 204] width 32 height 32
click at [485, 204] on div "De 07:30" at bounding box center [458, 181] width 195 height 69
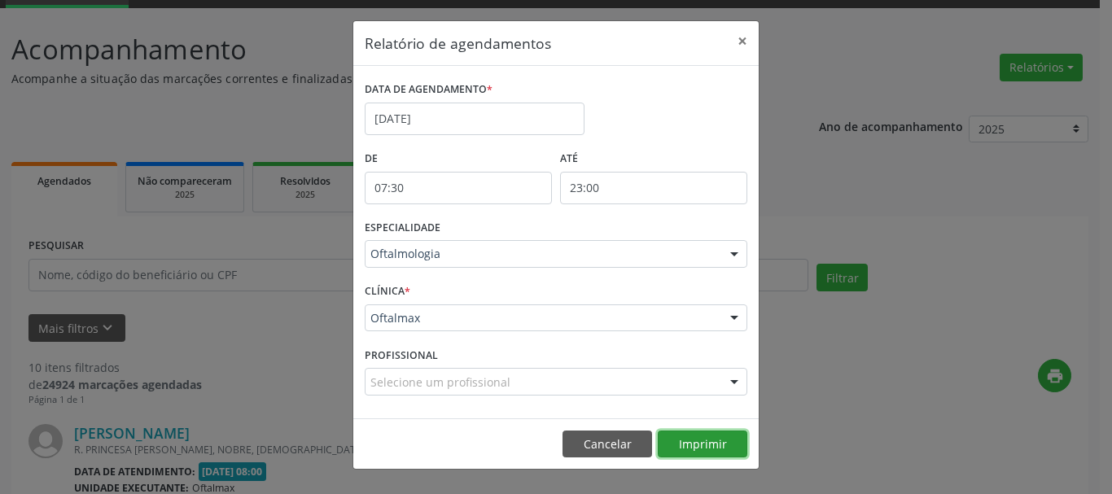
click at [707, 449] on button "Imprimir" at bounding box center [703, 445] width 90 height 28
click at [619, 445] on button "Cancelar" at bounding box center [608, 445] width 90 height 28
